Goal: Task Accomplishment & Management: Use online tool/utility

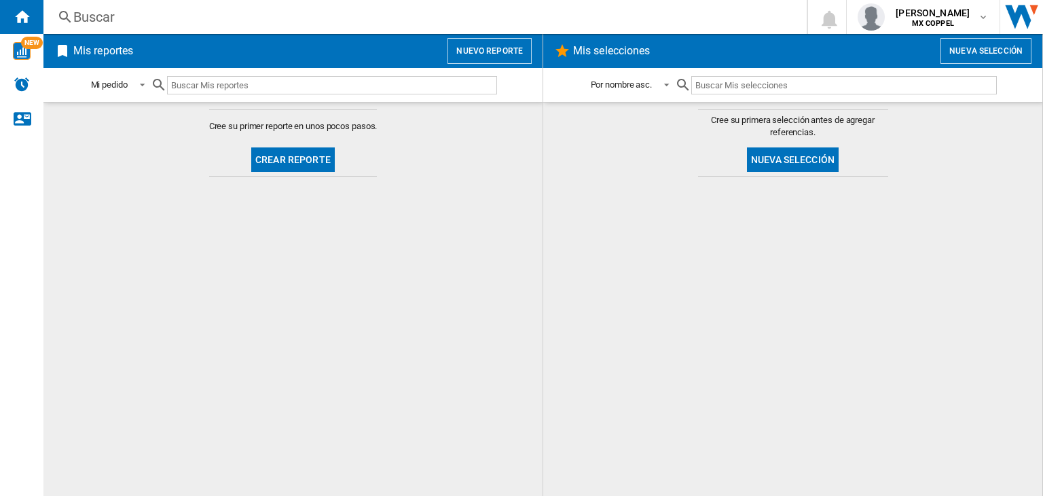
click at [506, 42] on button "Nuevo reporte" at bounding box center [489, 51] width 84 height 26
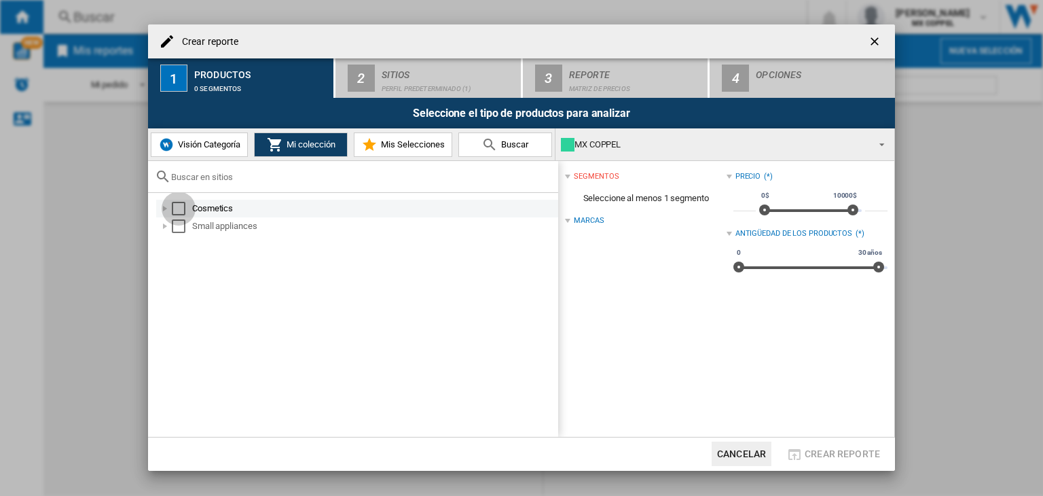
click at [179, 210] on div "Select" at bounding box center [179, 209] width 14 height 14
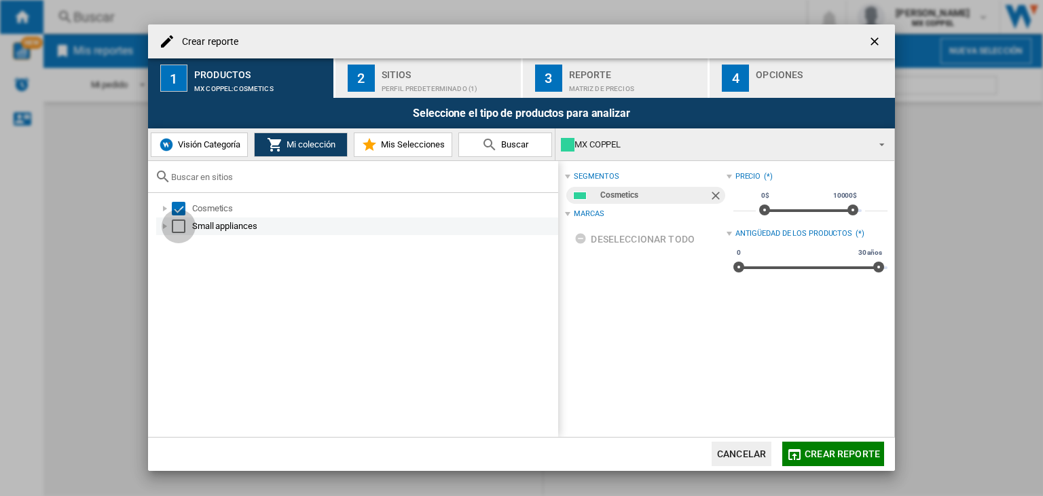
click at [183, 223] on div "Select" at bounding box center [179, 226] width 14 height 14
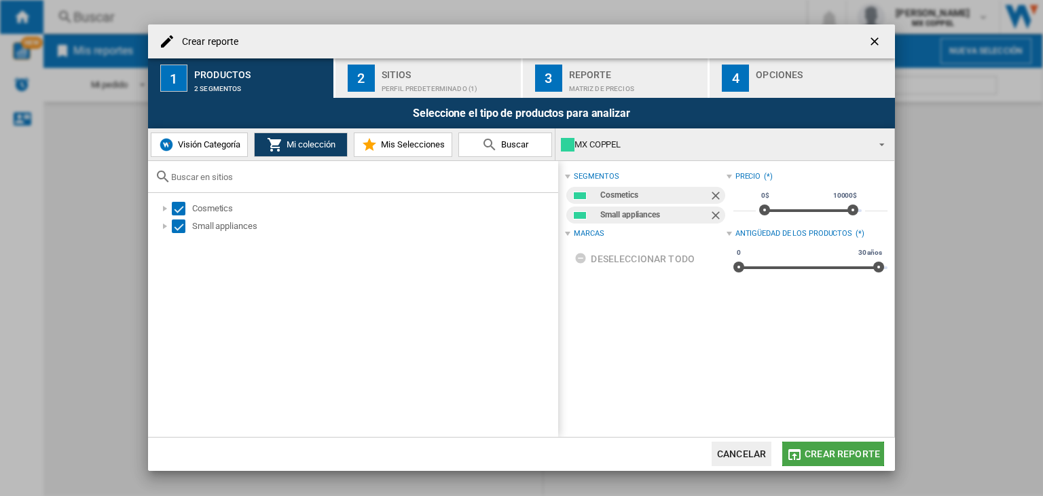
click at [836, 450] on span "Crear reporte" at bounding box center [842, 453] width 75 height 11
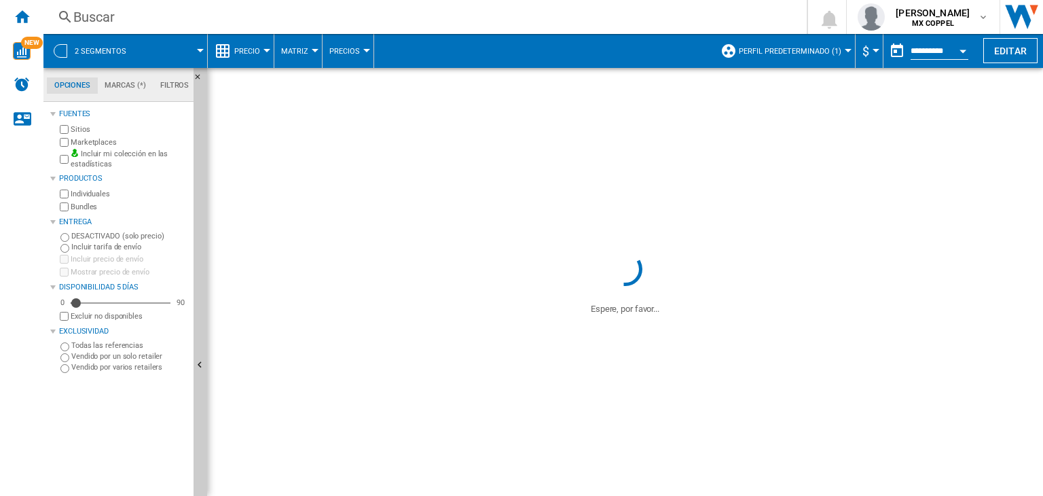
click at [800, 53] on span "Perfil predeterminado (1)" at bounding box center [790, 51] width 103 height 9
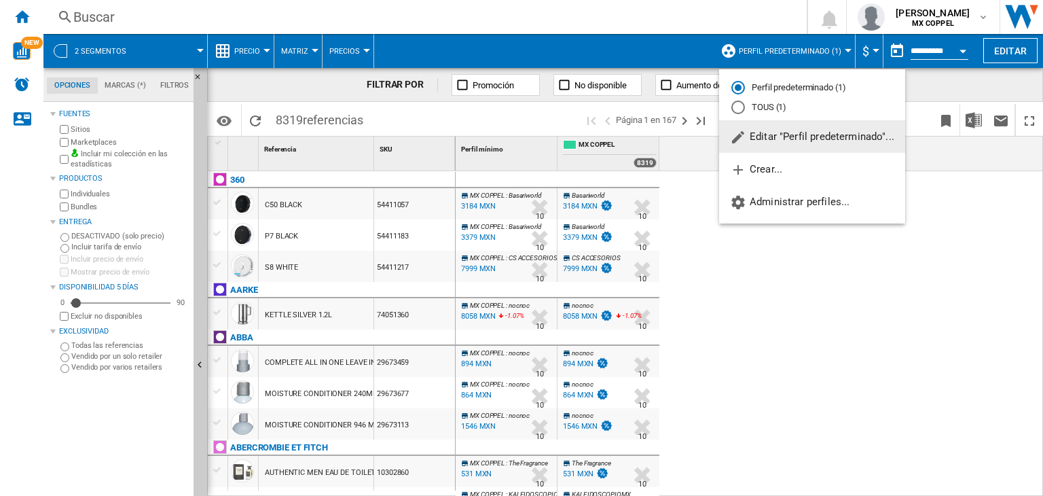
click at [800, 141] on span "Editar "Perfil predeterminado"..." at bounding box center [812, 136] width 164 height 12
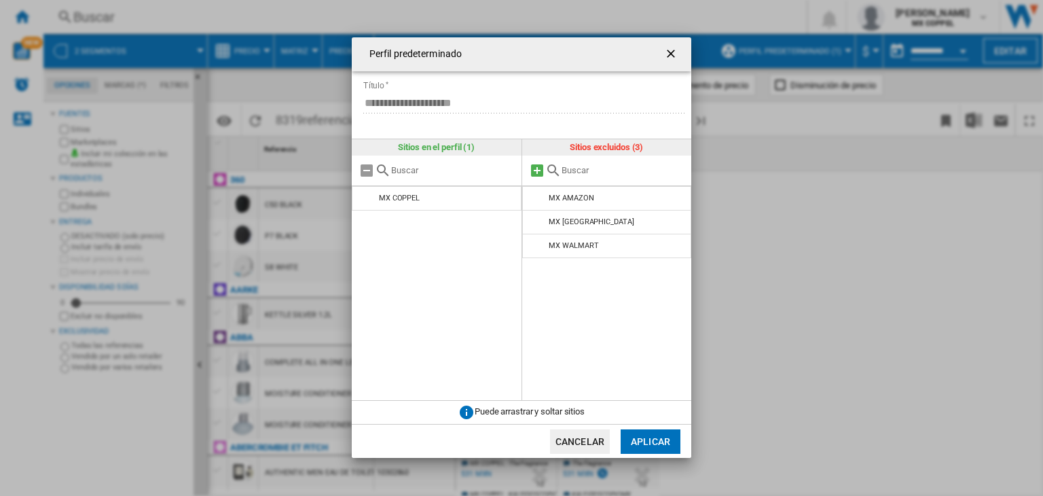
click at [536, 172] on md-icon at bounding box center [537, 170] width 16 height 16
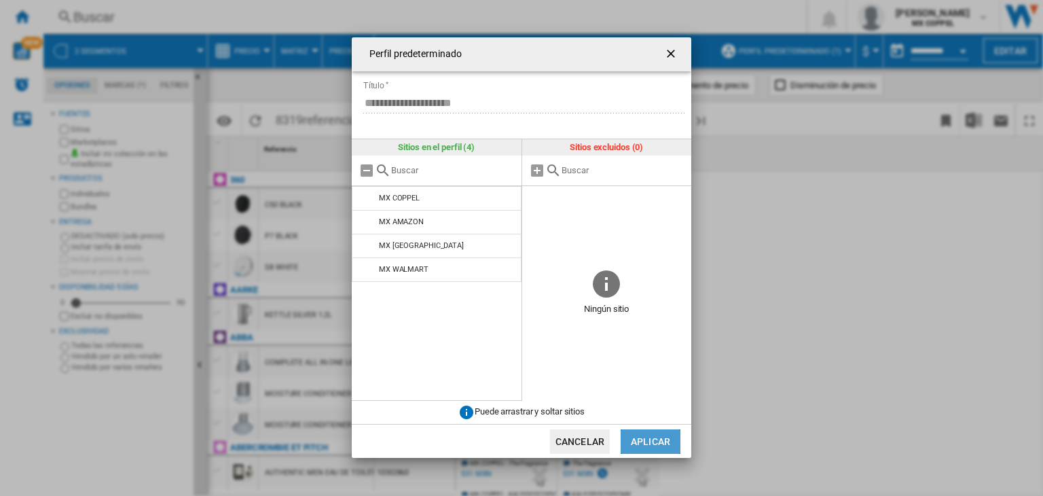
click at [650, 443] on button "Aplicar" at bounding box center [651, 441] width 60 height 24
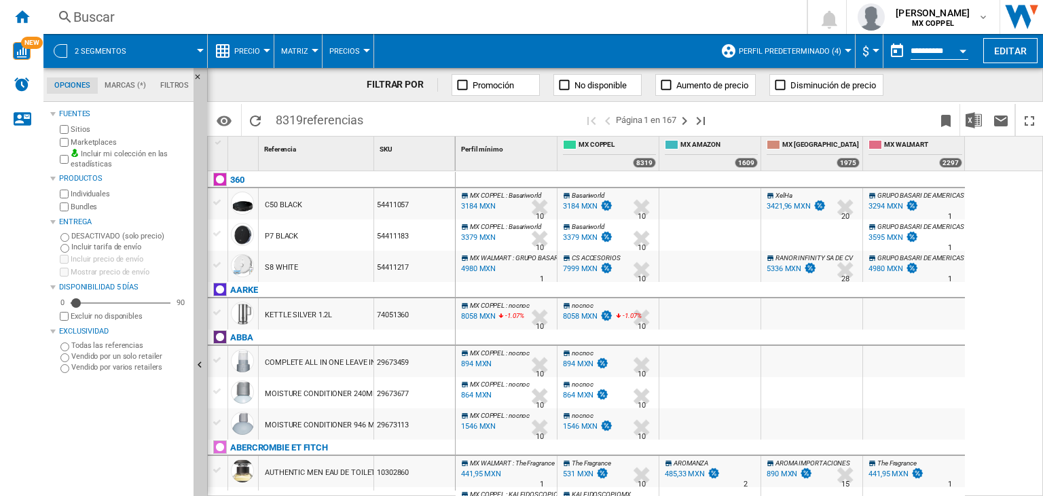
click at [0, 248] on wk-sidenav "NEW" at bounding box center [21, 248] width 43 height 496
click at [87, 316] on label "Excluir no disponibles" at bounding box center [129, 316] width 117 height 10
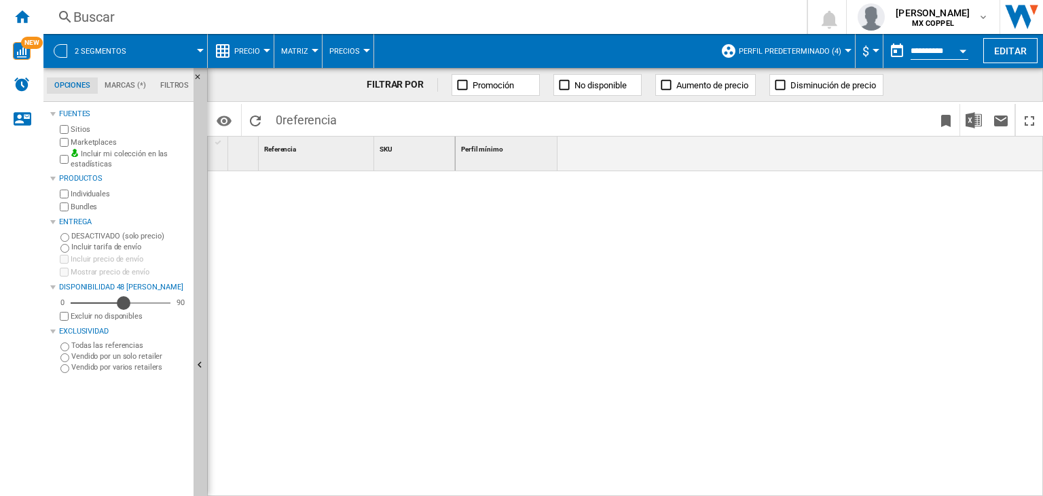
drag, startPoint x: 100, startPoint y: 303, endPoint x: 126, endPoint y: 309, distance: 27.0
click at [125, 309] on div "48" at bounding box center [121, 303] width 100 height 14
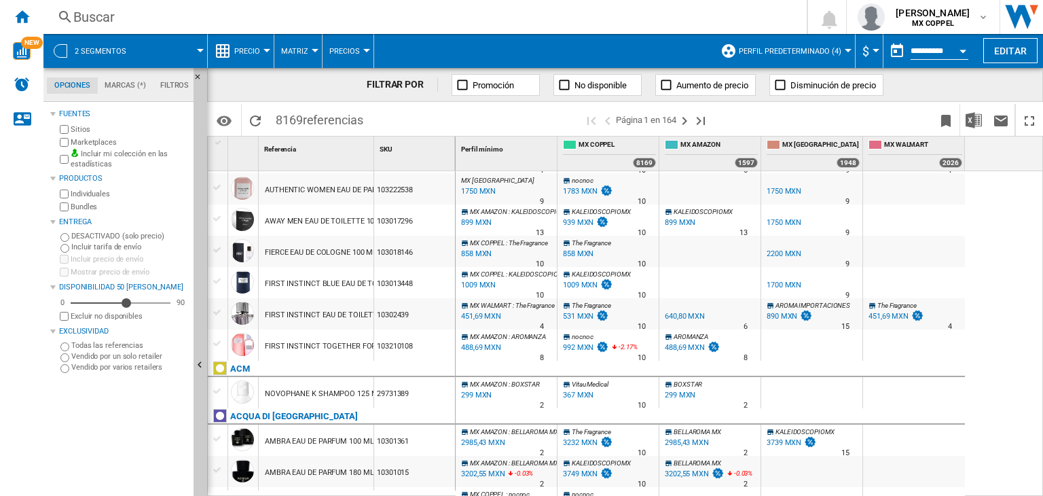
scroll to position [68, 0]
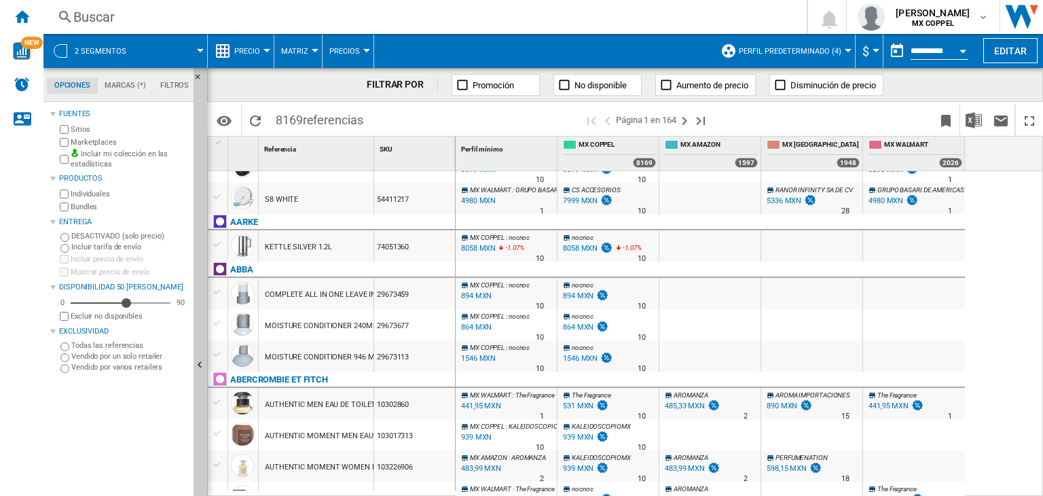
click at [581, 248] on div "8058 MXN" at bounding box center [580, 248] width 35 height 9
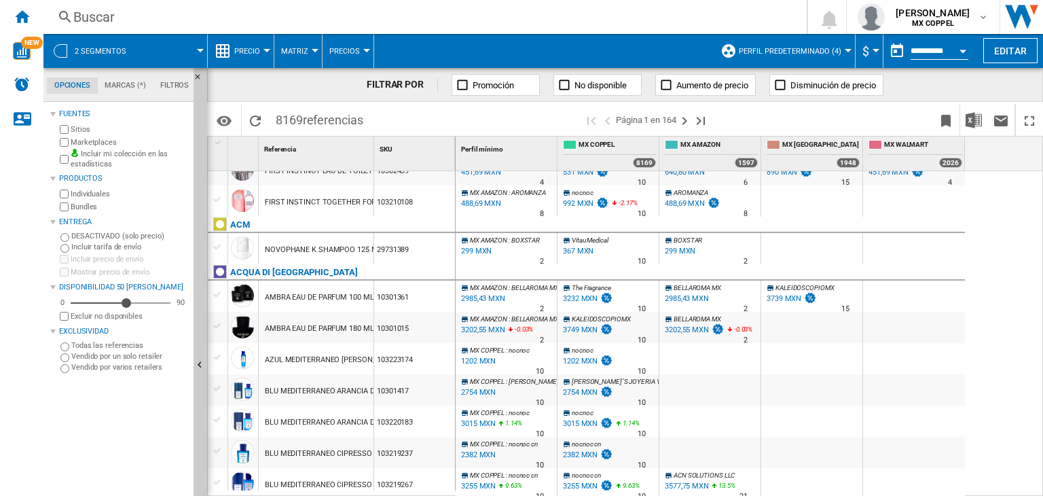
scroll to position [212, 0]
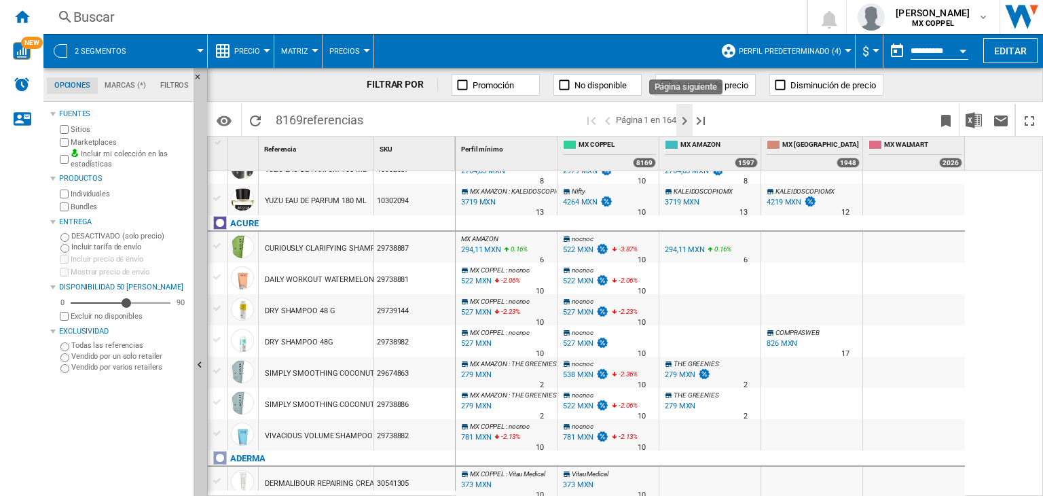
click at [688, 118] on ng-md-icon "Página siguiente" at bounding box center [684, 121] width 16 height 16
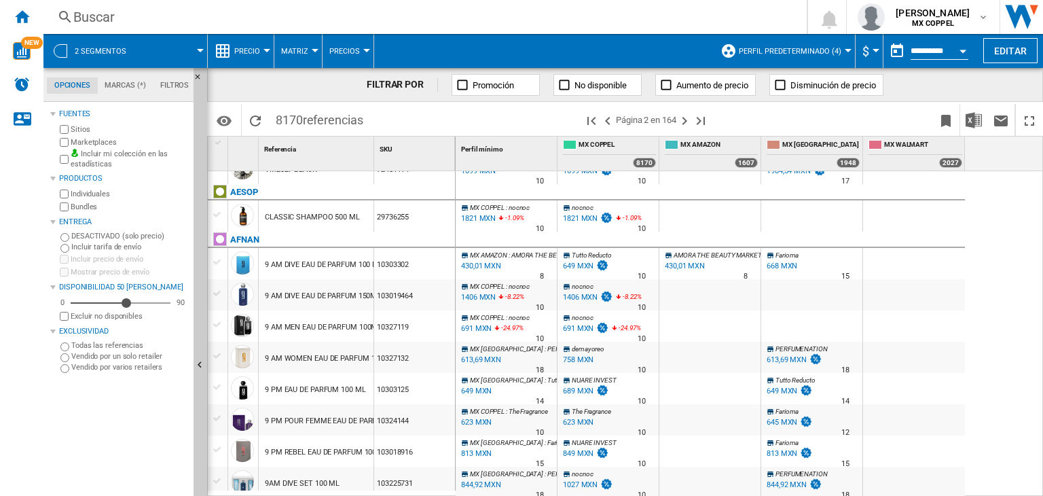
click at [584, 485] on div "1027 MXN" at bounding box center [580, 484] width 35 height 9
click at [111, 52] on span "2 segmentos" at bounding box center [101, 51] width 52 height 9
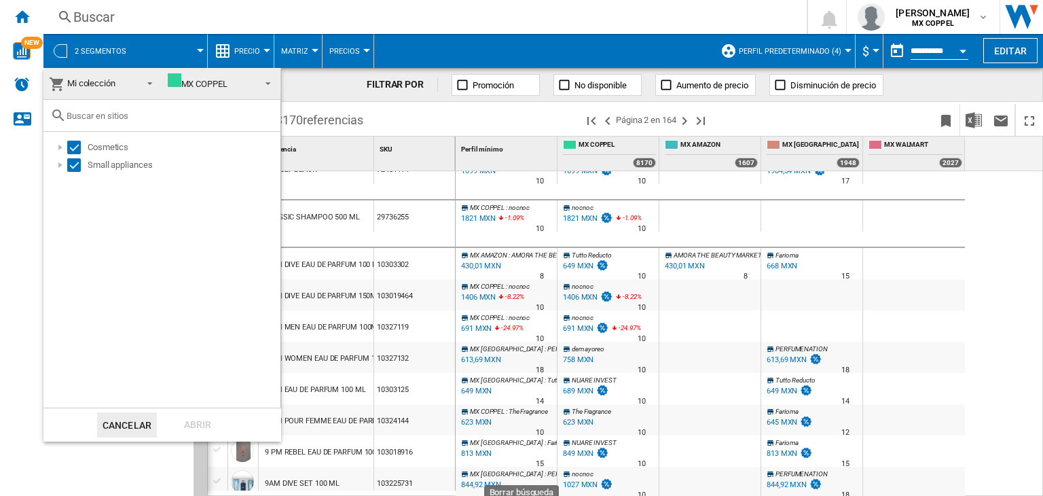
click at [782, 56] on md-backdrop at bounding box center [521, 248] width 1043 height 496
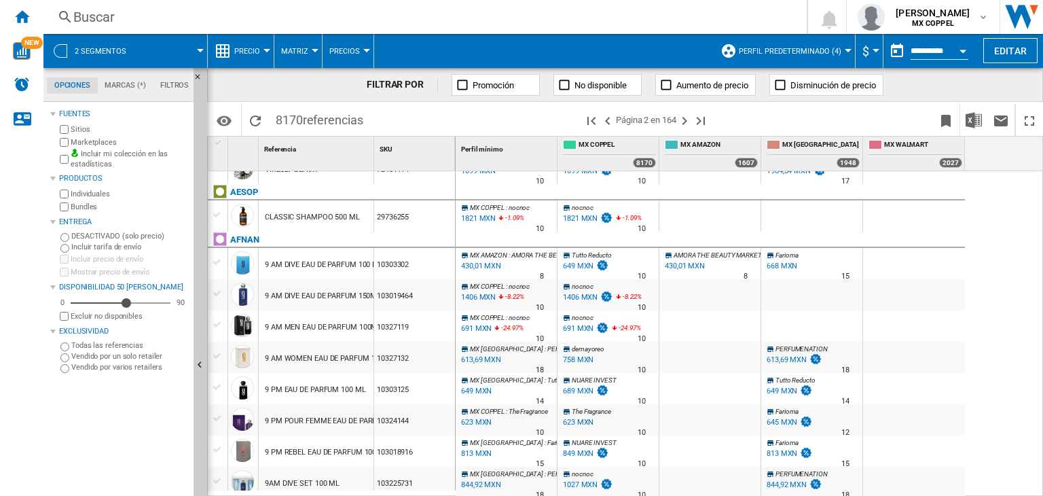
click at [143, 46] on div "2 segmentos" at bounding box center [125, 51] width 150 height 34
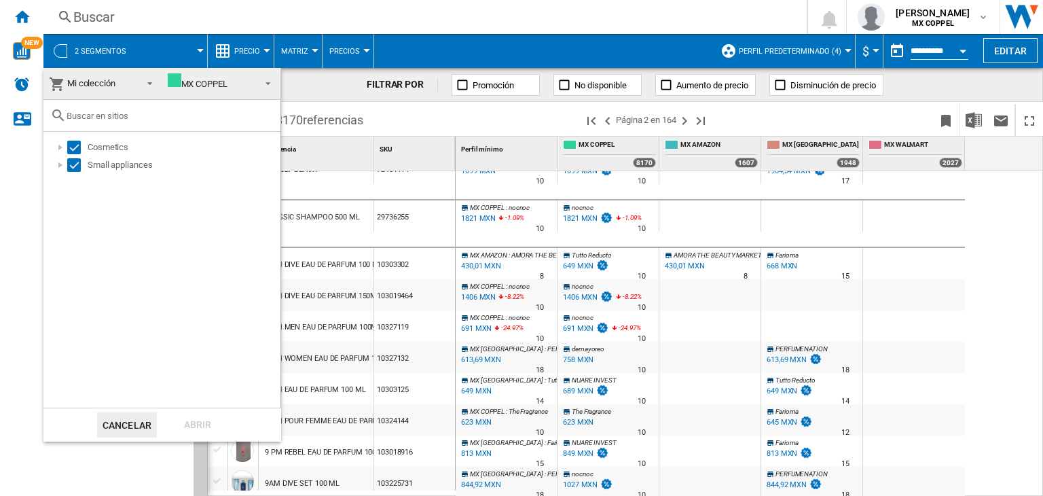
click at [838, 52] on md-backdrop at bounding box center [521, 248] width 1043 height 496
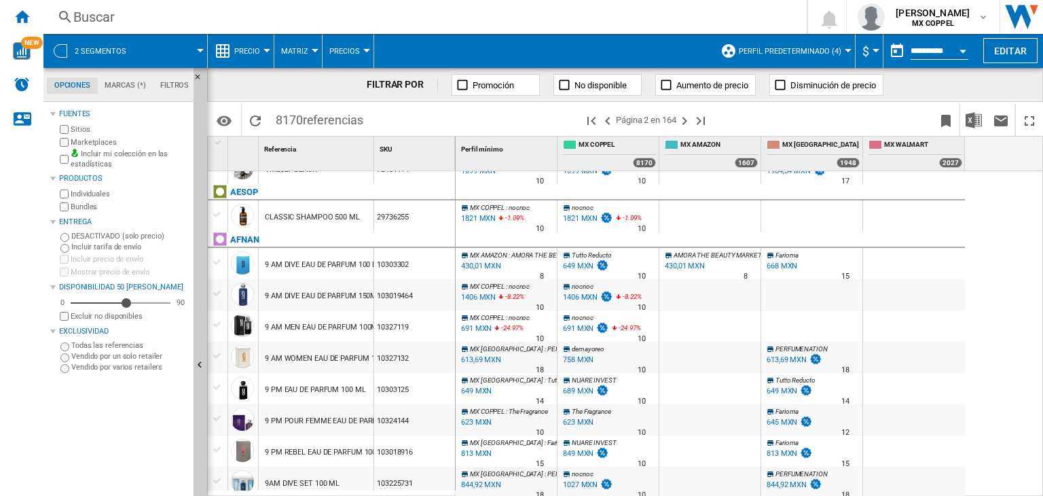
click at [838, 52] on span "Perfil predeterminado (4)" at bounding box center [790, 51] width 103 height 9
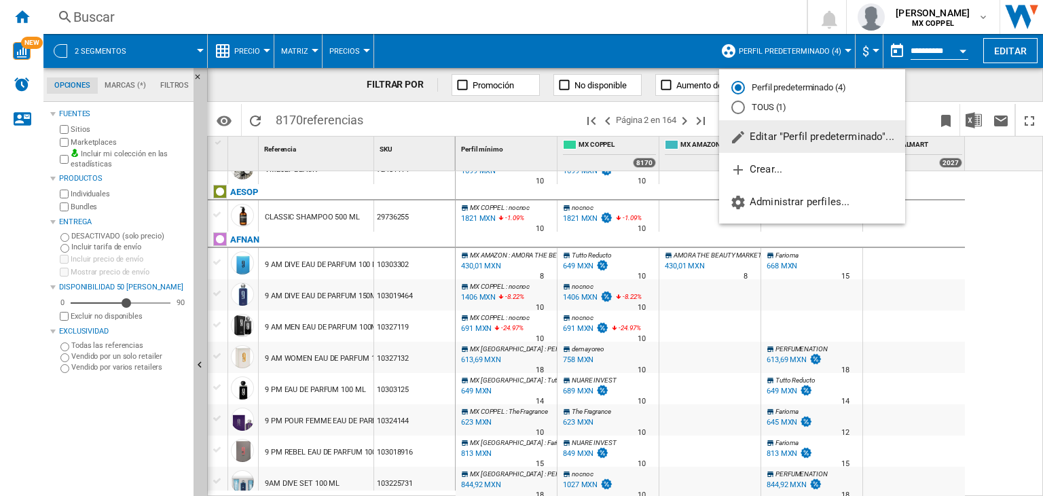
click at [771, 134] on span "Editar "Perfil predeterminado"..." at bounding box center [812, 136] width 164 height 12
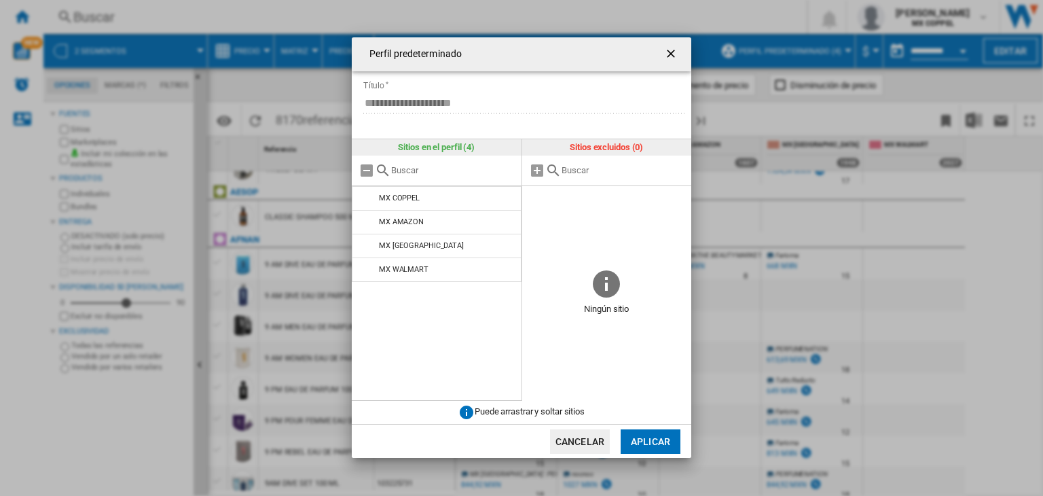
click at [665, 56] on ng-md-icon "getI18NText('BUTTONS.CLOSE_DIALOG')" at bounding box center [672, 55] width 16 height 16
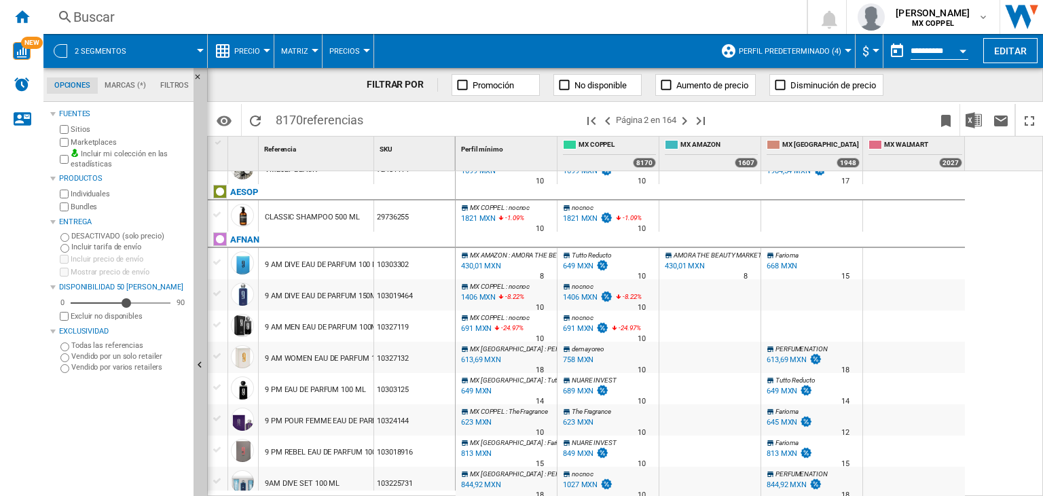
click at [142, 55] on div "2 segmentos" at bounding box center [125, 51] width 150 height 34
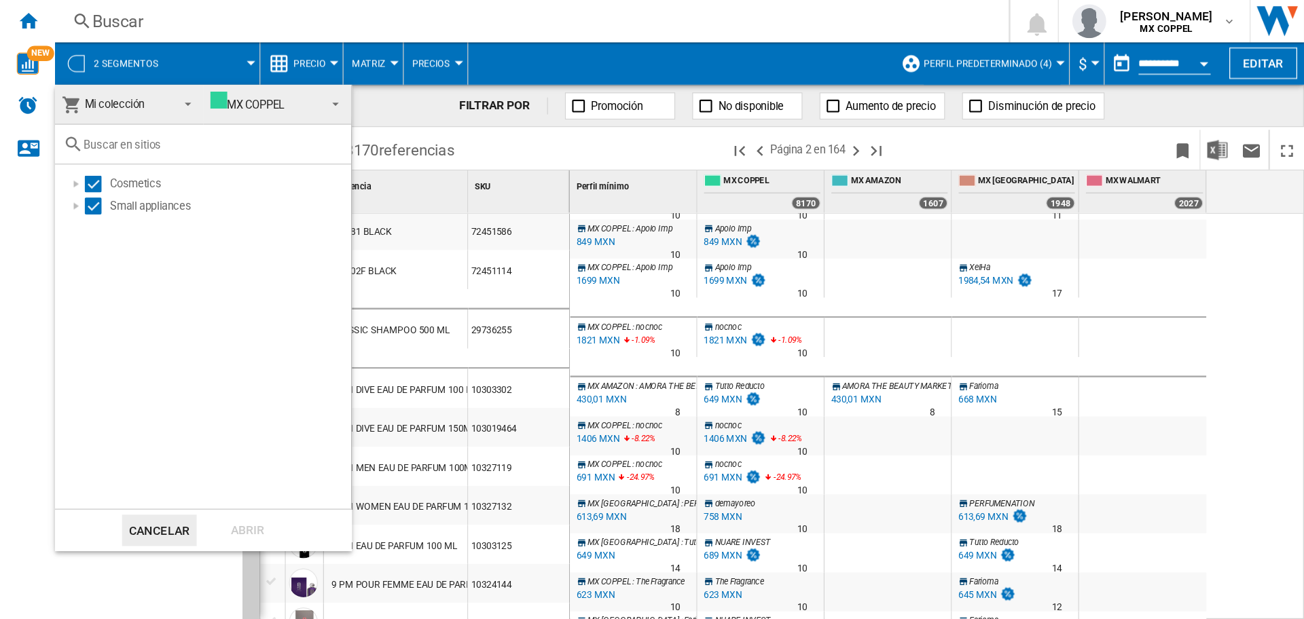
scroll to position [1279, 0]
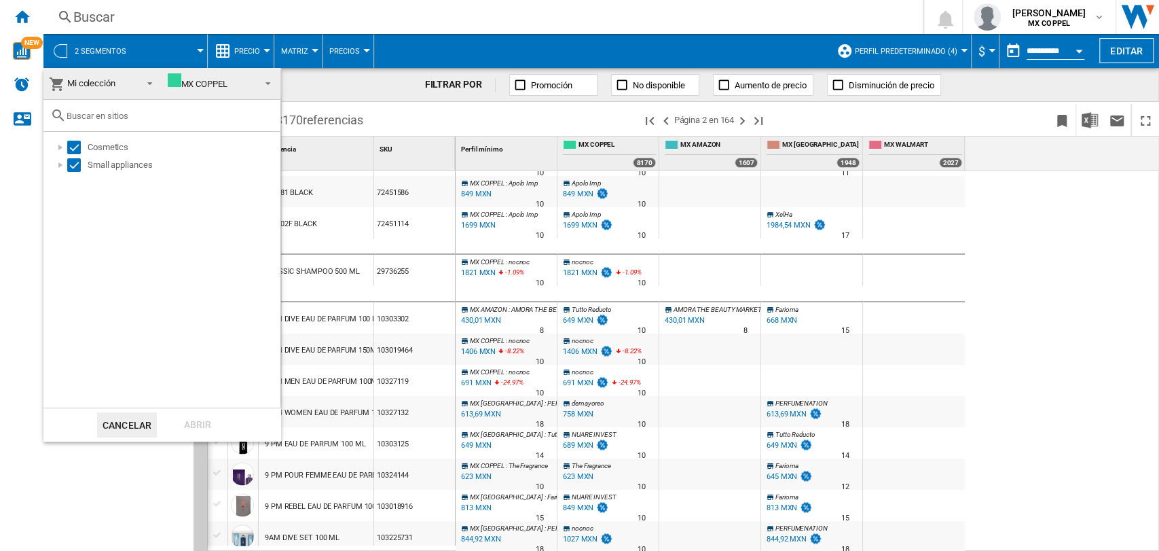
click at [411, 82] on md-backdrop at bounding box center [579, 275] width 1159 height 551
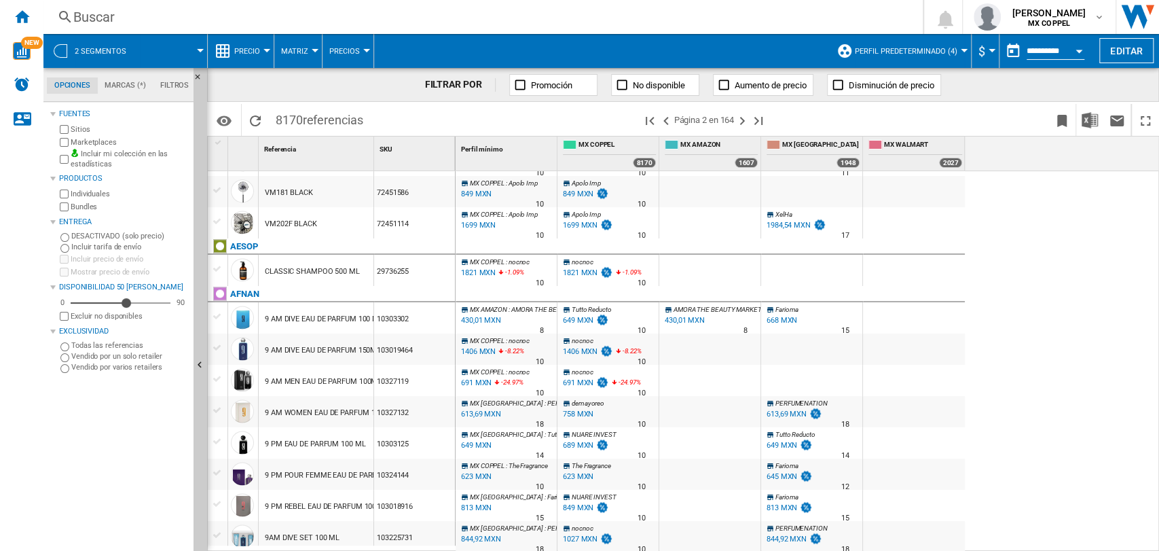
click at [77, 53] on span "2 segmentos" at bounding box center [101, 51] width 52 height 9
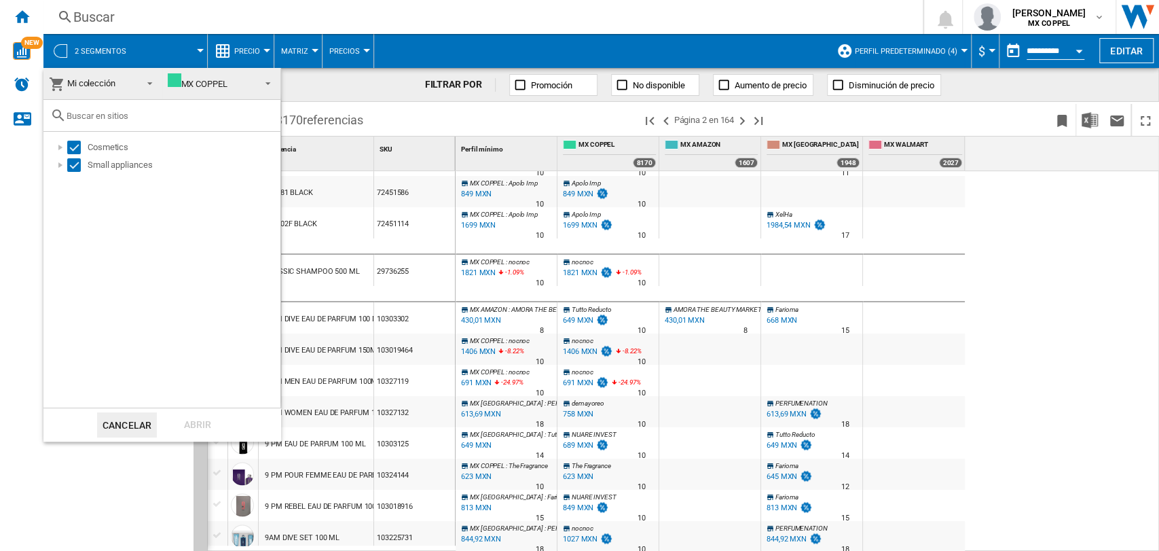
click at [446, 55] on md-backdrop at bounding box center [579, 275] width 1159 height 551
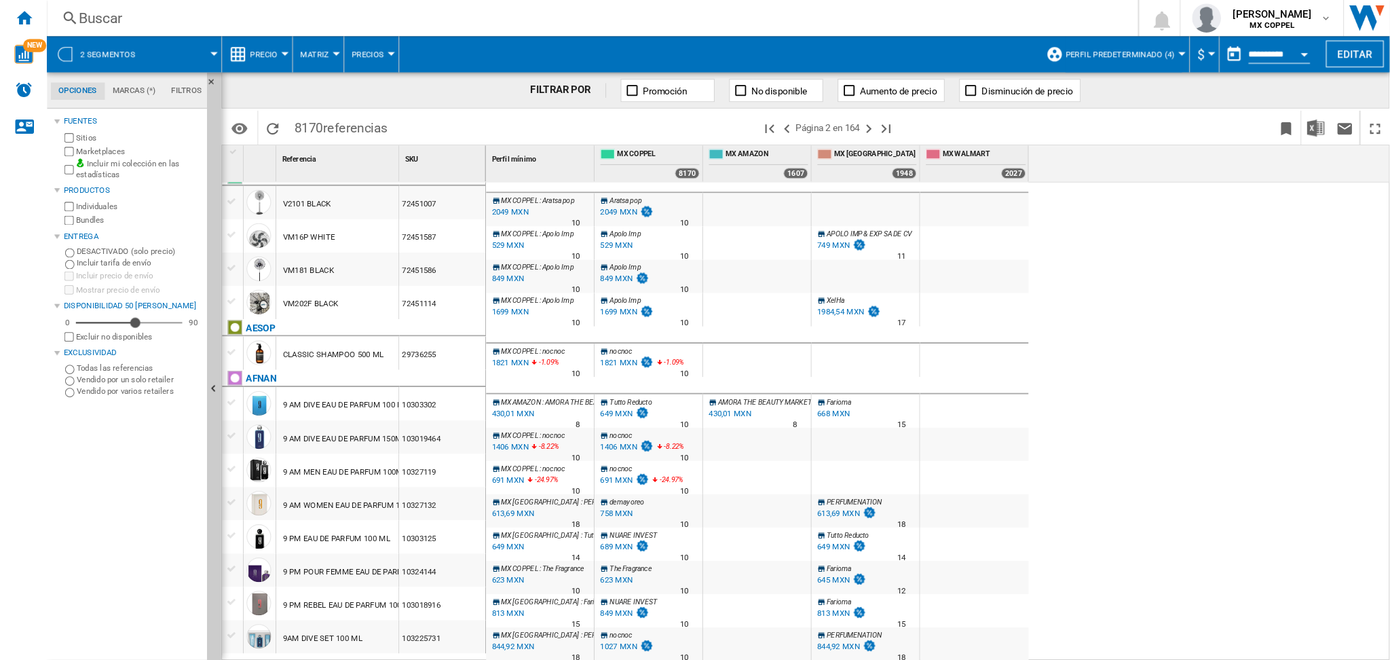
scroll to position [1211, 0]
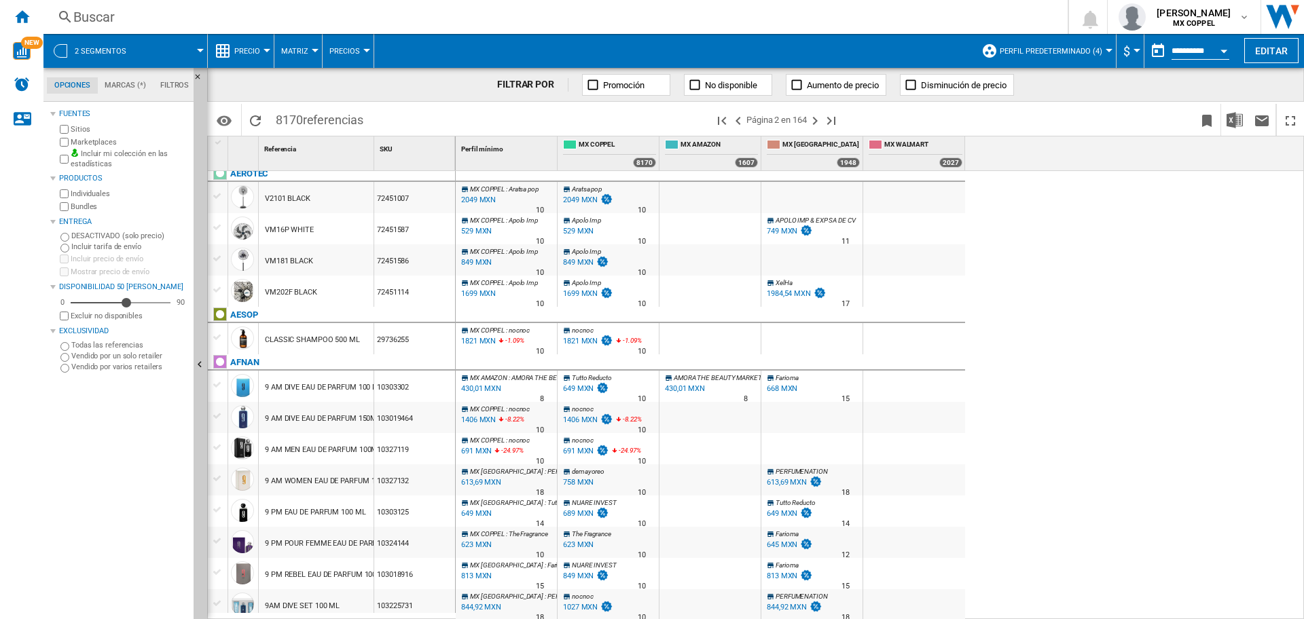
click at [134, 48] on button "2 segmentos" at bounding box center [107, 51] width 65 height 34
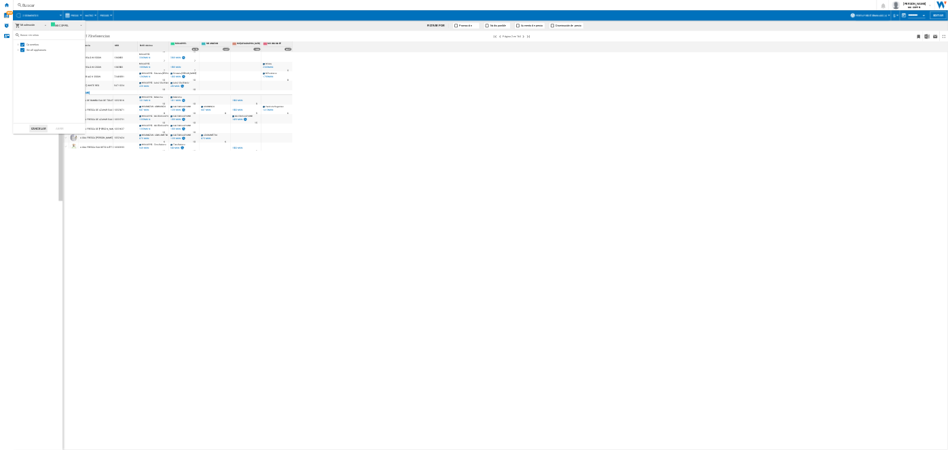
scroll to position [343, 0]
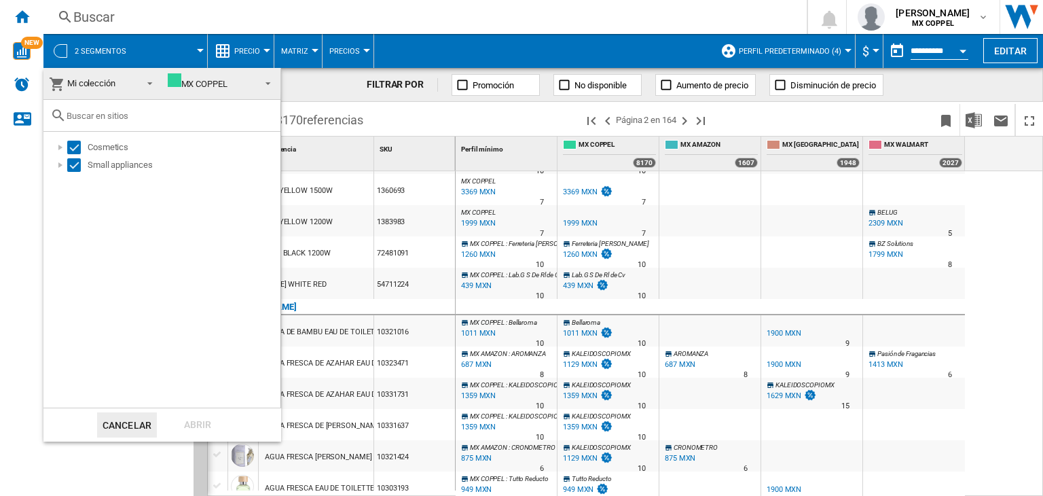
click at [160, 47] on md-backdrop at bounding box center [521, 248] width 1043 height 496
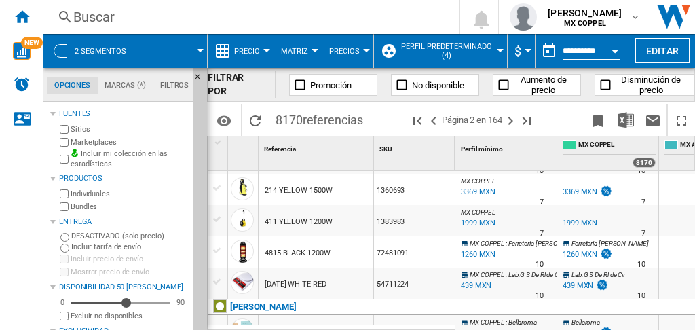
click at [96, 54] on span "2 segmentos" at bounding box center [101, 51] width 52 height 9
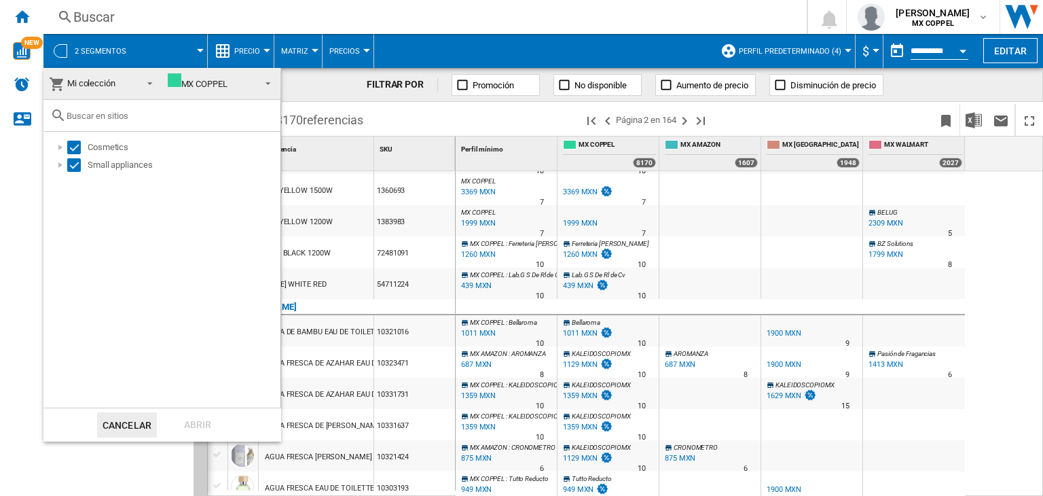
click at [473, 127] on md-backdrop at bounding box center [521, 248] width 1043 height 496
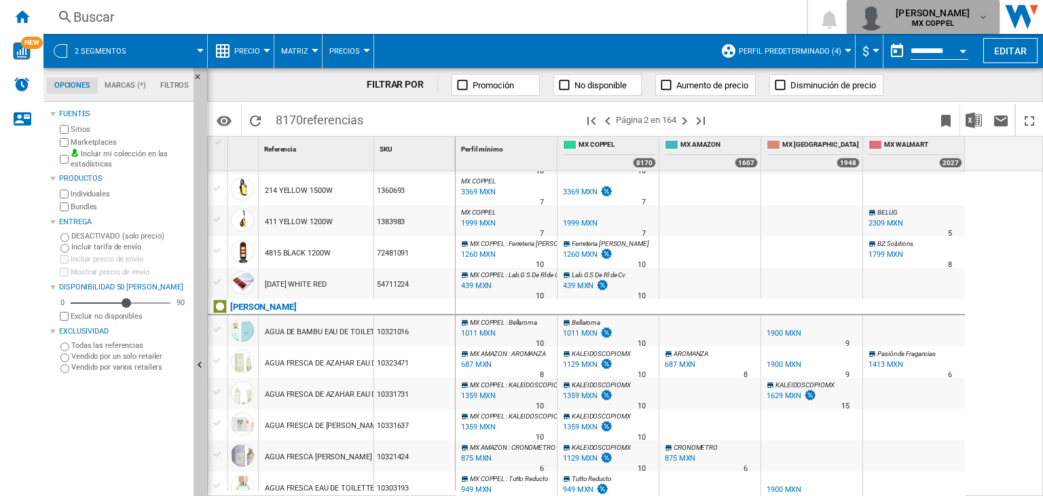
click at [950, 24] on b "MX COPPEL" at bounding box center [933, 23] width 42 height 9
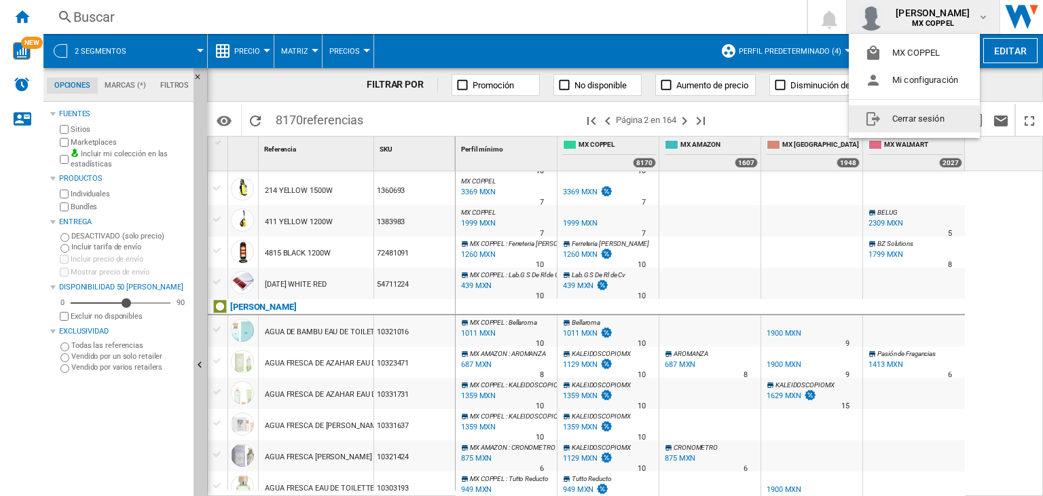
click at [921, 111] on button "Cerrar sesión" at bounding box center [914, 118] width 131 height 27
